Goal: Ask a question: Seek information or help from site administrators or community

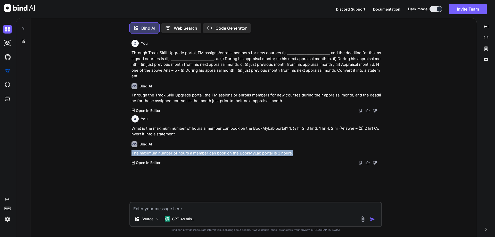
scroll to position [3, 0]
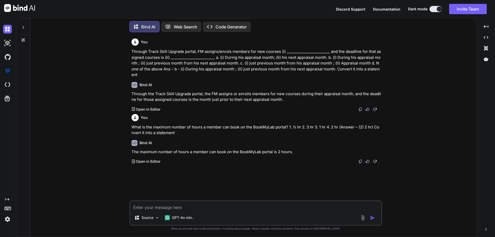
click at [181, 208] on textarea at bounding box center [255, 205] width 251 height 9
paste textarea "What is the required format of resume expected to be created in? A) Standard [P…"
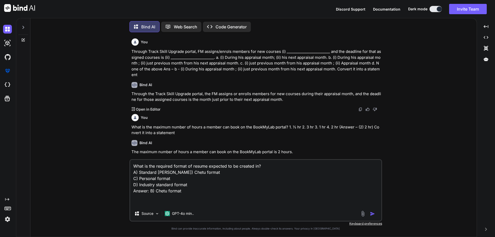
click at [157, 204] on textarea "What is the required format of resume expected to be created in? A) Standard [P…" at bounding box center [255, 183] width 251 height 46
paste textarea "Get resume requests from DO/PM."
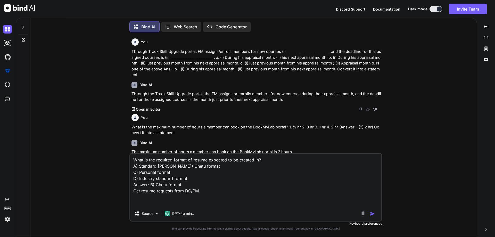
click at [133, 197] on textarea "What is the required format of resume expected to be created in? A) Standard [P…" at bounding box center [255, 180] width 251 height 53
click at [205, 196] on textarea "What is the required format of resume expected to be created in? A) Standard [P…" at bounding box center [255, 180] width 251 height 53
click at [133, 198] on textarea "What is the required format of resume expected to be created in? A) Standard [P…" at bounding box center [255, 180] width 251 height 53
click at [207, 195] on textarea "What is the required format of resume expected to be created in? A) Standard [P…" at bounding box center [255, 180] width 251 height 53
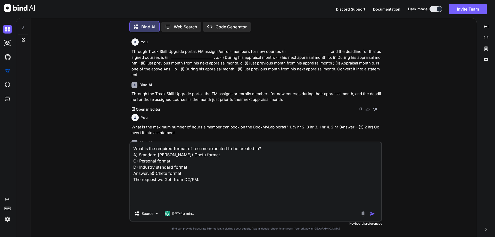
drag, startPoint x: 181, startPoint y: 180, endPoint x: 133, endPoint y: 168, distance: 49.7
click at [133, 168] on textarea "What is the required format of resume expected to be created in? A) Standard [P…" at bounding box center [255, 174] width 251 height 64
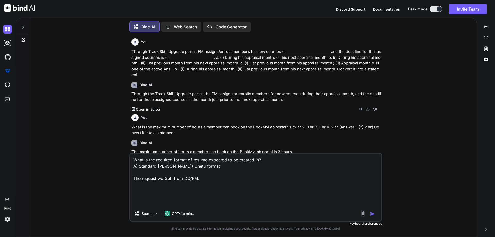
drag, startPoint x: 174, startPoint y: 166, endPoint x: 133, endPoint y: 173, distance: 41.2
click at [129, 167] on div "You Through Track Skill Upgrade portal, FM assigns/enrols members for new cours…" at bounding box center [256, 136] width 442 height 200
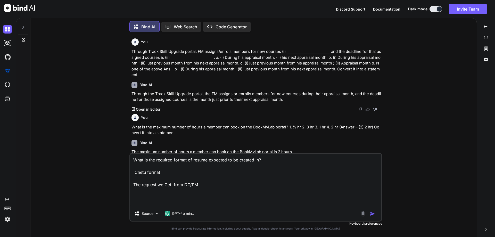
drag, startPoint x: 137, startPoint y: 172, endPoint x: 125, endPoint y: 172, distance: 12.4
click at [134, 173] on textarea "What is the required format of resume expected to be created in? Chetu format T…" at bounding box center [255, 180] width 251 height 53
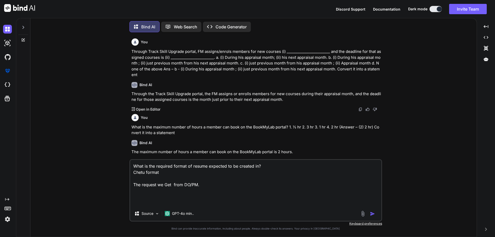
drag, startPoint x: 164, startPoint y: 173, endPoint x: 133, endPoint y: 174, distance: 30.4
click at [133, 174] on textarea "What is the required format of resume expected to be created in? Chetu format T…" at bounding box center [255, 183] width 251 height 46
click at [147, 180] on textarea "What is the required format of resume expected to be created in? Chetu format T…" at bounding box center [255, 183] width 251 height 46
click at [148, 194] on textarea "What is the required format of resume expected to be created in? Chetu format T…" at bounding box center [255, 183] width 251 height 46
type textarea "What is the required format of resume expected to be created in? Chetu format T…"
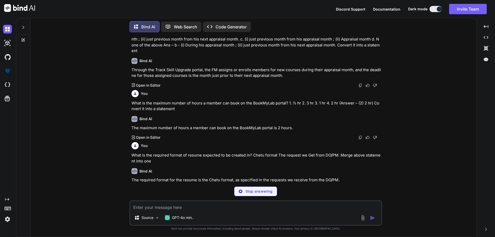
scroll to position [16, 0]
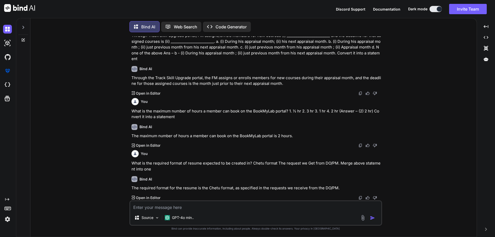
click at [184, 185] on div "Bind AI The required format for the resume is the Chetu format, as specified in…" at bounding box center [255, 186] width 249 height 28
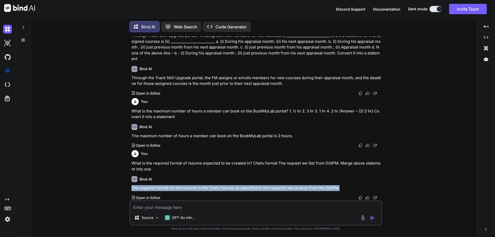
drag, startPoint x: 339, startPoint y: 188, endPoint x: 129, endPoint y: 188, distance: 209.7
click at [129, 188] on div "You Through Track Skill Upgrade portal, FM assigns/enrols members for new cours…" at bounding box center [255, 136] width 252 height 200
copy p "The required format for the resume is the Chetu format, as specified in the req…"
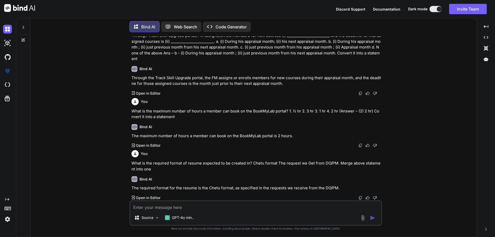
click at [178, 208] on textarea at bounding box center [255, 205] width 251 height 9
paste textarea "The required format for the resume is the Chetu format, as specified in the req…"
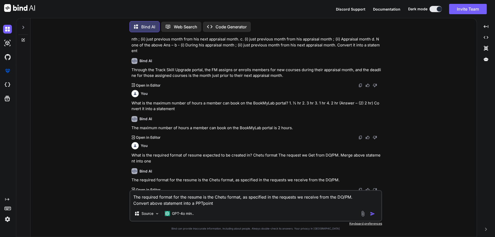
type textarea "The required format for the resume is the Chetu format, as specified in the req…"
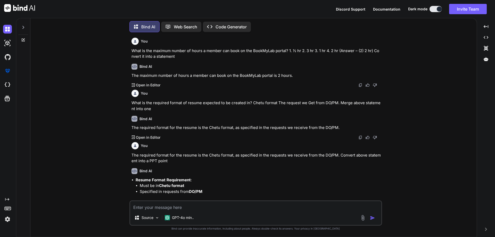
scroll to position [86, 0]
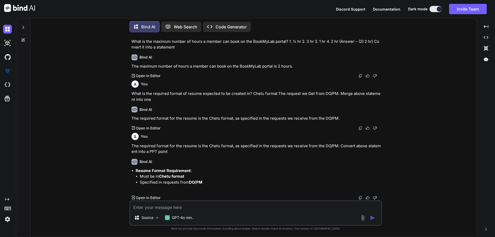
click at [184, 209] on textarea at bounding box center [255, 205] width 251 height 9
type textarea "in just one point"
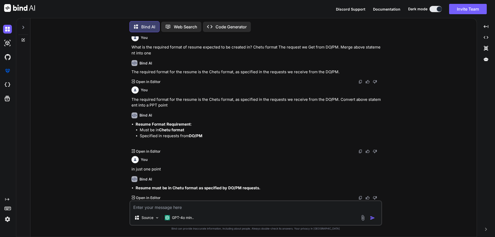
scroll to position [132, 0]
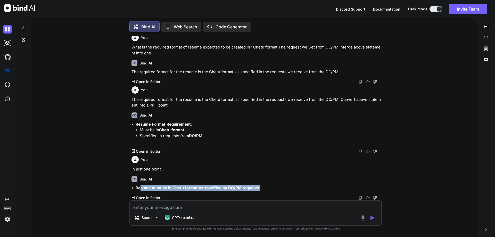
drag, startPoint x: 264, startPoint y: 188, endPoint x: 140, endPoint y: 189, distance: 123.4
click at [140, 189] on li "Resume must be in Chetu format as specified by DO/PM requests." at bounding box center [257, 188] width 245 height 6
click at [140, 187] on strong "Resume must be in Chetu format as specified by DO/PM requests." at bounding box center [197, 187] width 125 height 5
drag, startPoint x: 131, startPoint y: 188, endPoint x: 264, endPoint y: 183, distance: 133.5
click at [264, 183] on div "You Through Track Skill Upgrade portal, FM assigns/enrols members for new cours…" at bounding box center [255, 118] width 251 height 164
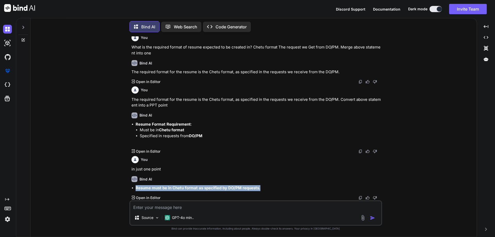
copy strong "Resume must be in Chetu format as specified by DO/PM requests."
click at [273, 145] on div "Bind AI Resume Format Requirement : Must be in Chetu format Specified in reques…" at bounding box center [255, 131] width 249 height 46
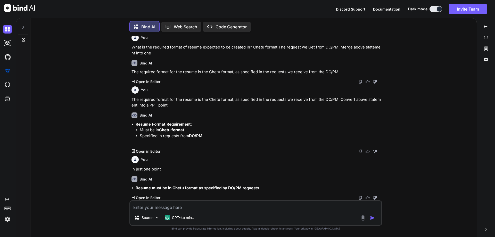
click at [150, 206] on textarea at bounding box center [255, 205] width 251 height 9
paste textarea "Get resume requests from DO/PM. Coordinating with DO/PM as per client's require…"
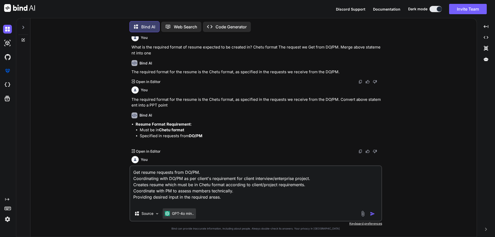
scroll to position [140, 0]
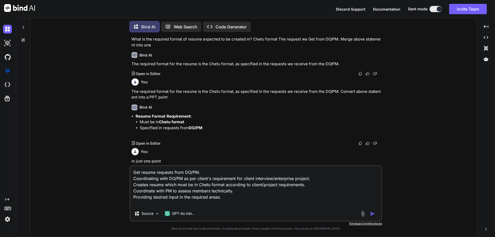
click at [225, 197] on textarea "Get resume requests from DO/PM. Coordinating with DO/PM as per client's require…" at bounding box center [255, 186] width 251 height 40
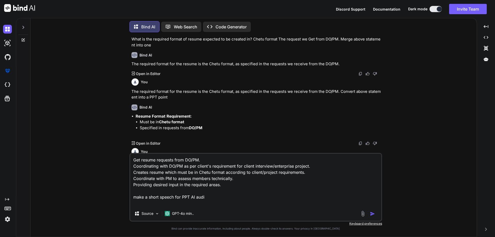
type textarea "Get resume requests from DO/PM. Coordinating with DO/PM as per client's require…"
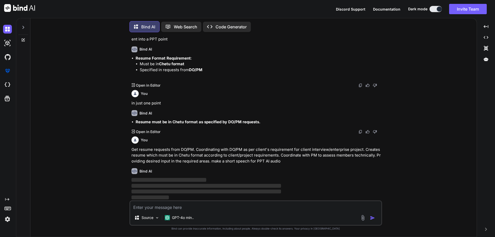
scroll to position [198, 0]
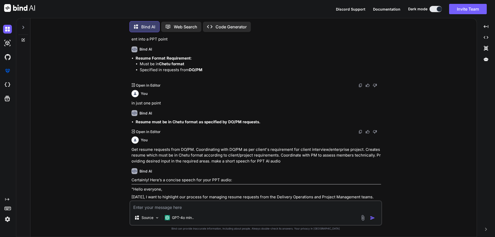
click at [204, 183] on div "You Through Track Skill Upgrade portal, FM assigns/enrols members for new cours…" at bounding box center [255, 136] width 252 height 200
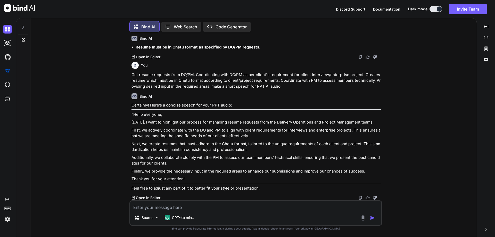
click at [132, 132] on p "First, we actively coordinate with the DO and PM to align with client requireme…" at bounding box center [255, 133] width 249 height 12
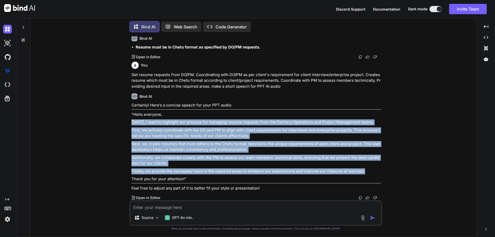
drag, startPoint x: 131, startPoint y: 122, endPoint x: 367, endPoint y: 170, distance: 240.5
click at [367, 170] on div "Certainly! Here’s a concise speech for your PPT audio: "Hello everyone, [DATE],…" at bounding box center [255, 146] width 249 height 89
copy div "[DATE], I want to highlight our process for managing resume requests from the D…"
